Goal: Information Seeking & Learning: Find specific fact

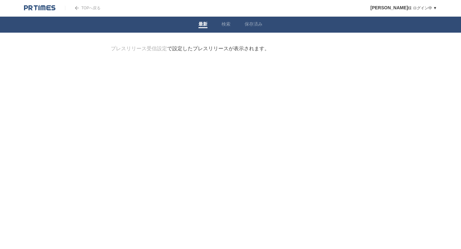
click at [198, 28] on link "最新" at bounding box center [202, 24] width 9 height 7
click at [40, 13] on div at bounding box center [44, 8] width 41 height 16
click at [224, 29] on li "検索" at bounding box center [225, 25] width 23 height 16
click at [225, 28] on span at bounding box center [225, 27] width 9 height 1
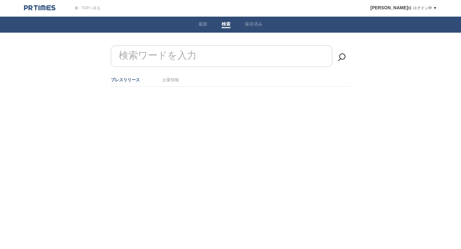
click at [224, 57] on input "検索ワードを入力" at bounding box center [221, 55] width 221 height 21
paste input "OIMACHI TRACKS"
type input "OIMACHI TRACKS"
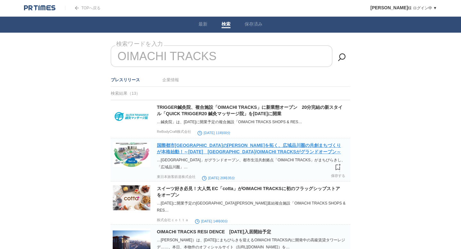
click at [205, 149] on link "国際都市[GEOGRAPHIC_DATA]の[PERSON_NAME]を拓く、広域品川圏の共創まちづくりが本格始動！～[DATE]　[GEOGRAPHIC_D…" at bounding box center [249, 149] width 184 height 12
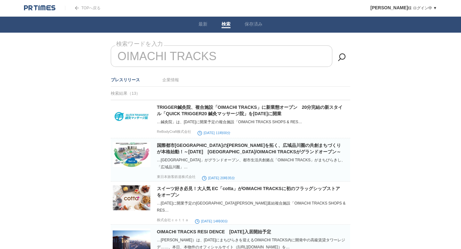
click at [35, 11] on div at bounding box center [44, 8] width 41 height 16
click at [36, 8] on img at bounding box center [39, 8] width 31 height 6
